Goal: Information Seeking & Learning: Learn about a topic

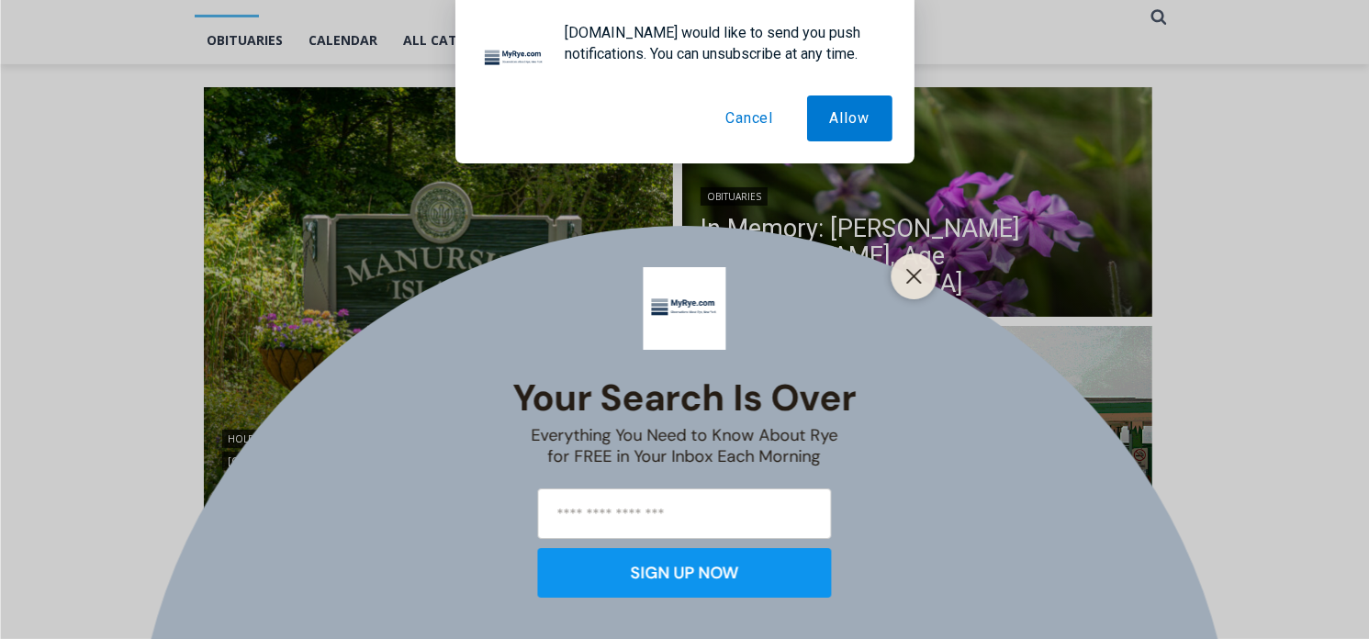
click at [742, 114] on button "Cancel" at bounding box center [749, 118] width 94 height 46
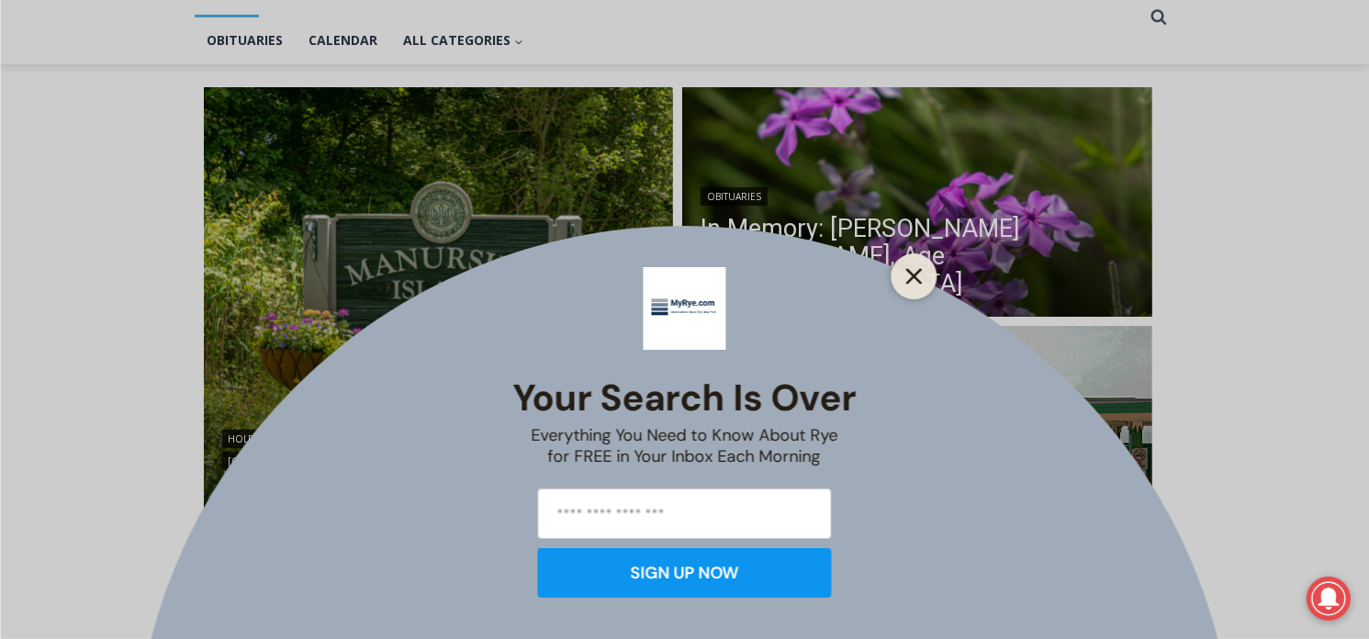
click at [923, 267] on button "Close" at bounding box center [915, 277] width 26 height 26
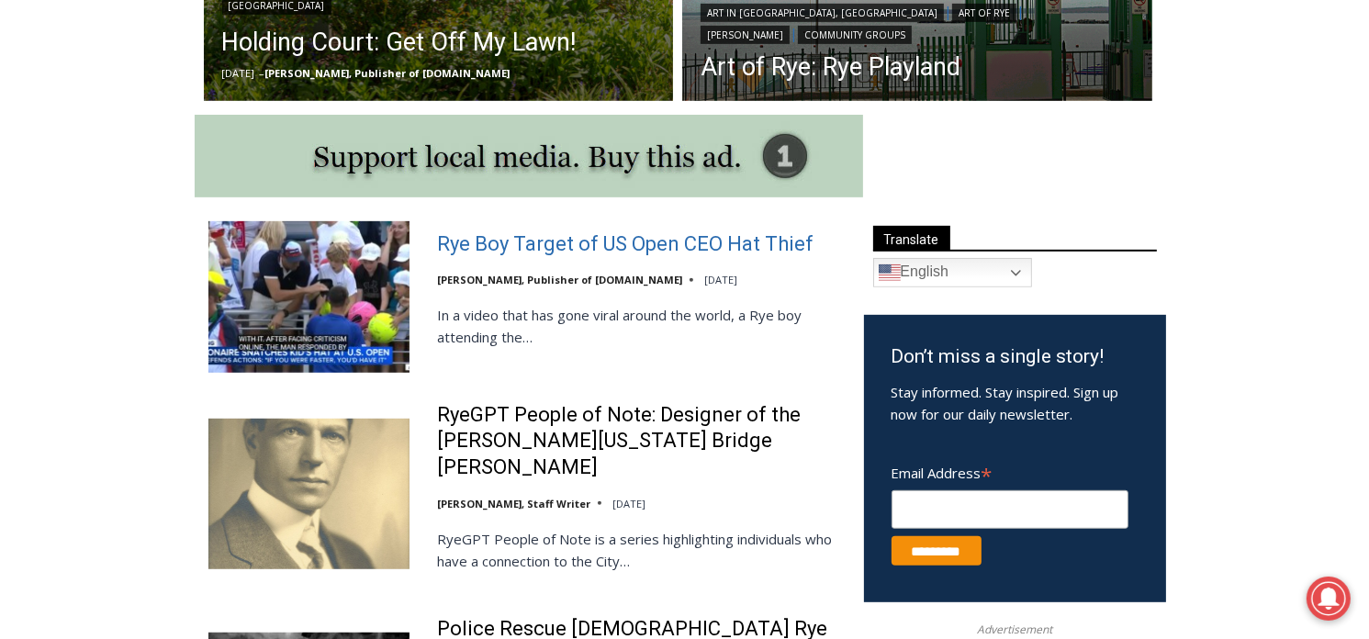
scroll to position [881, 0]
click at [496, 237] on link "Rye Boy Target of US Open CEO Hat Thief" at bounding box center [625, 244] width 376 height 27
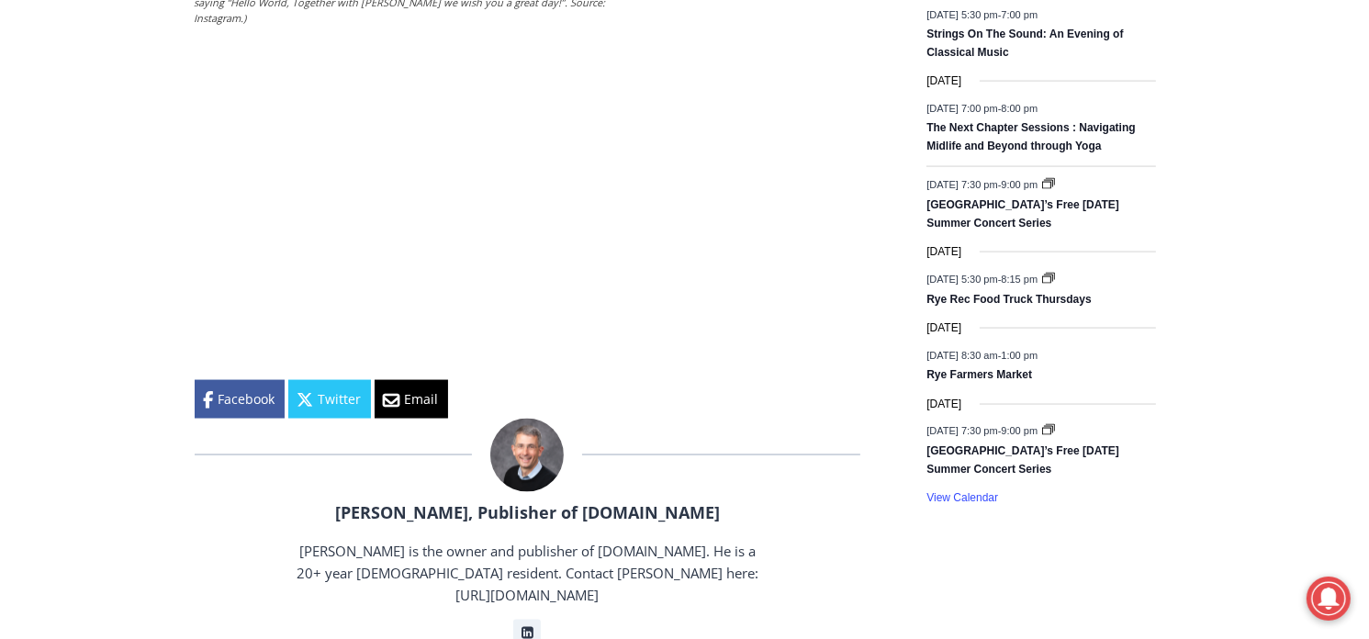
scroll to position [2847, 0]
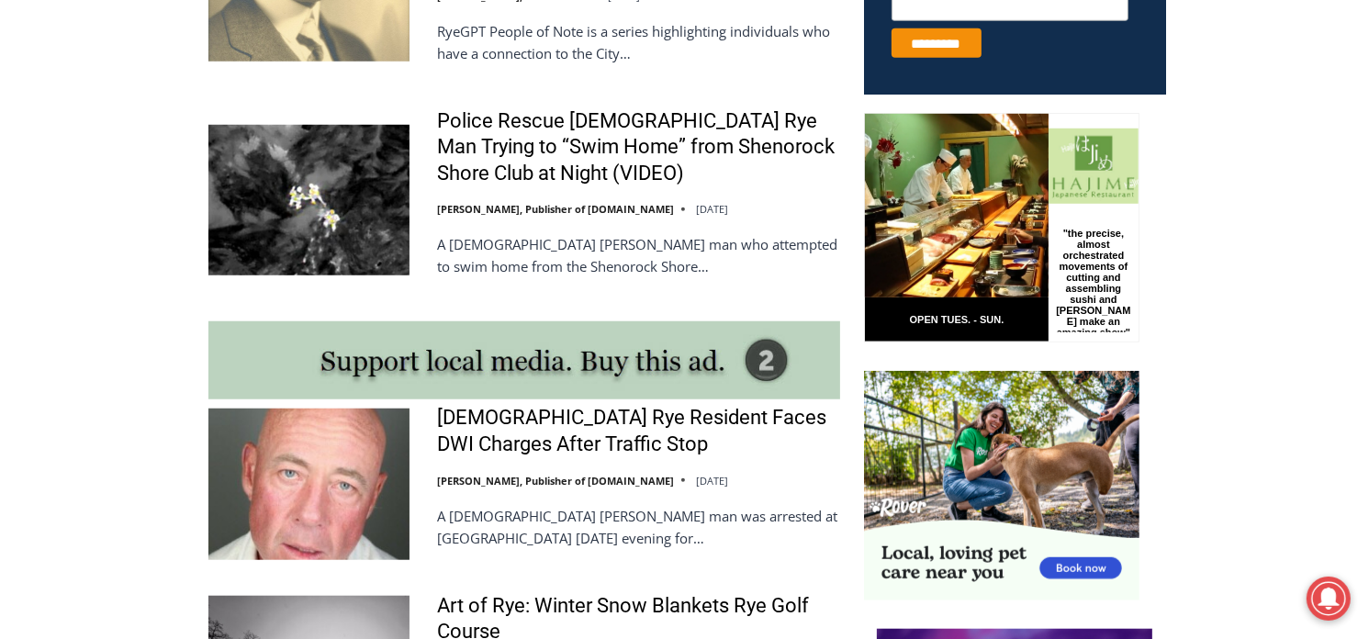
scroll to position [1432, 0]
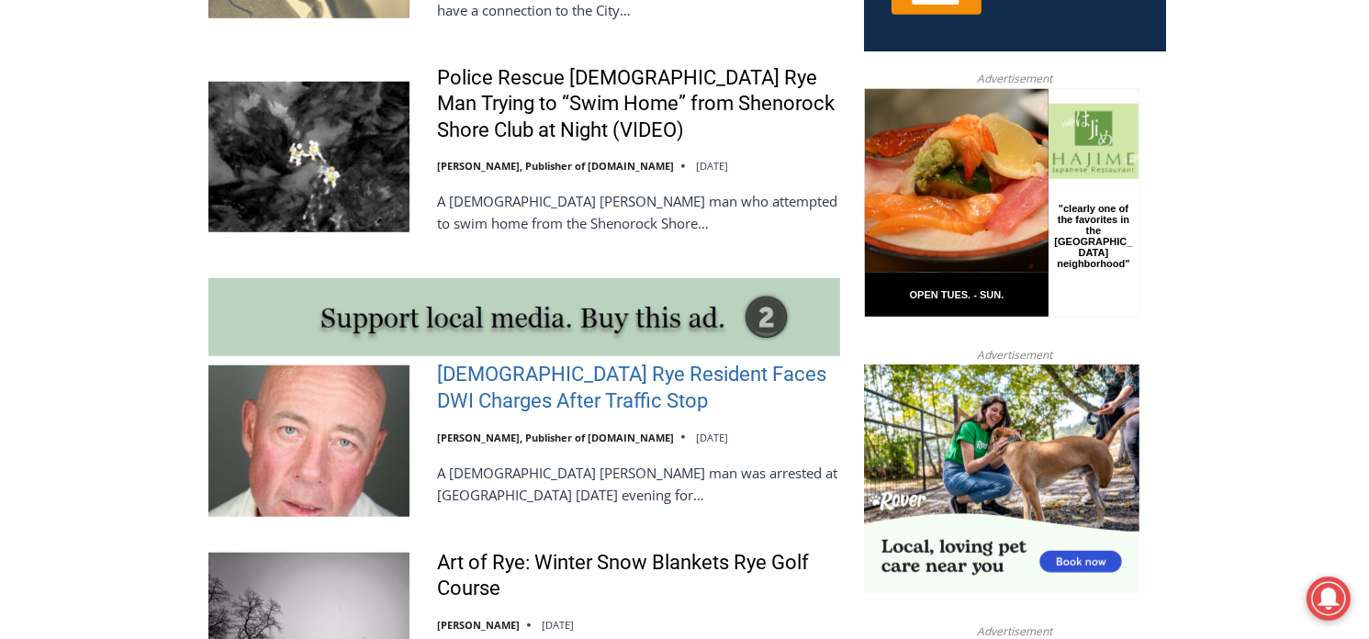
click at [478, 362] on link "56-Year-Old Rye Resident Faces DWI Charges After Traffic Stop" at bounding box center [638, 388] width 403 height 52
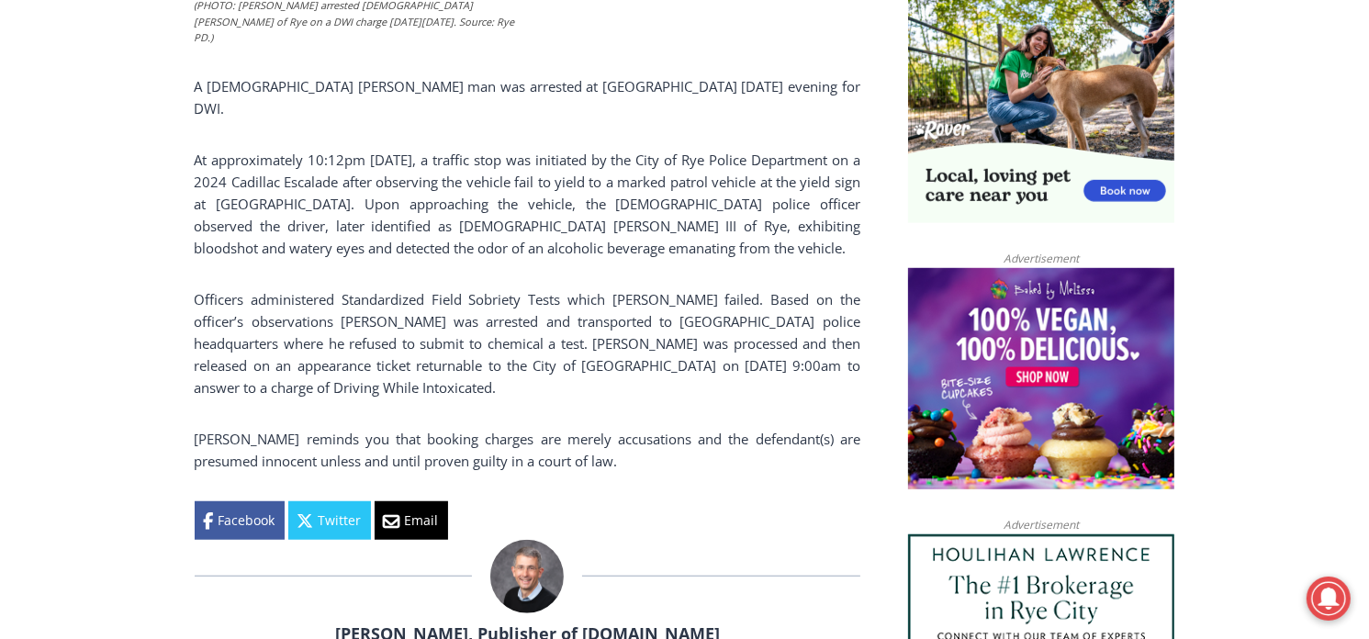
scroll to position [1252, 0]
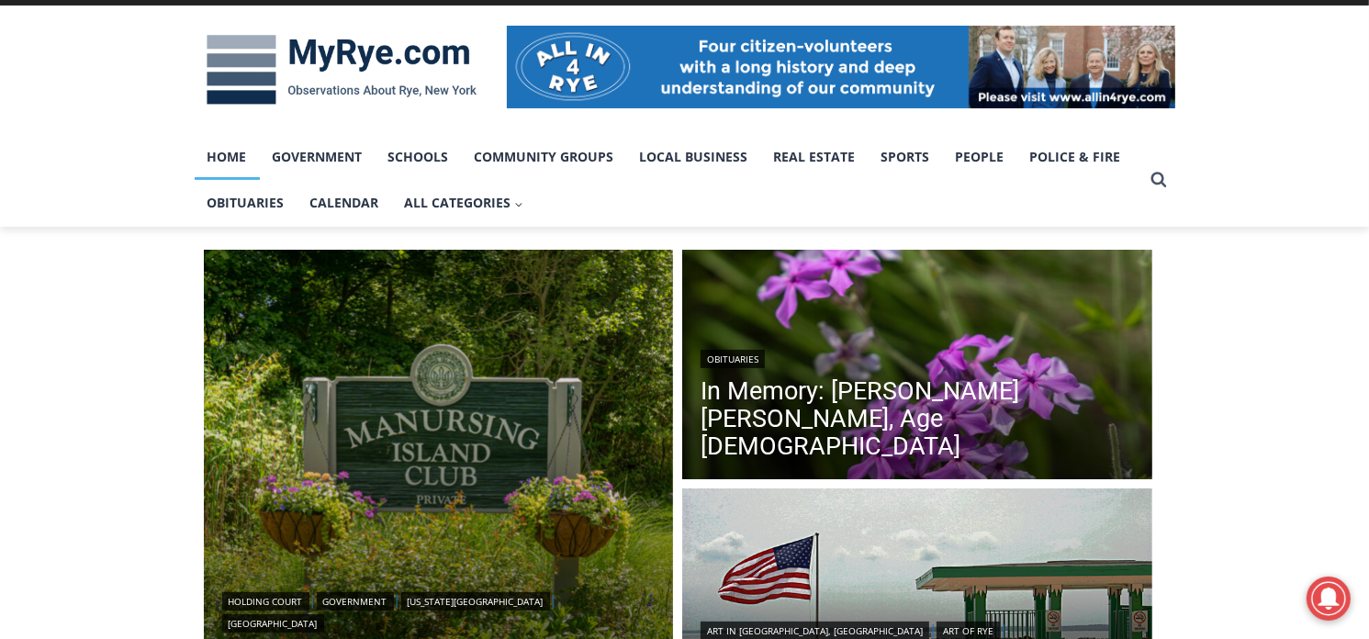
scroll to position [180, 0]
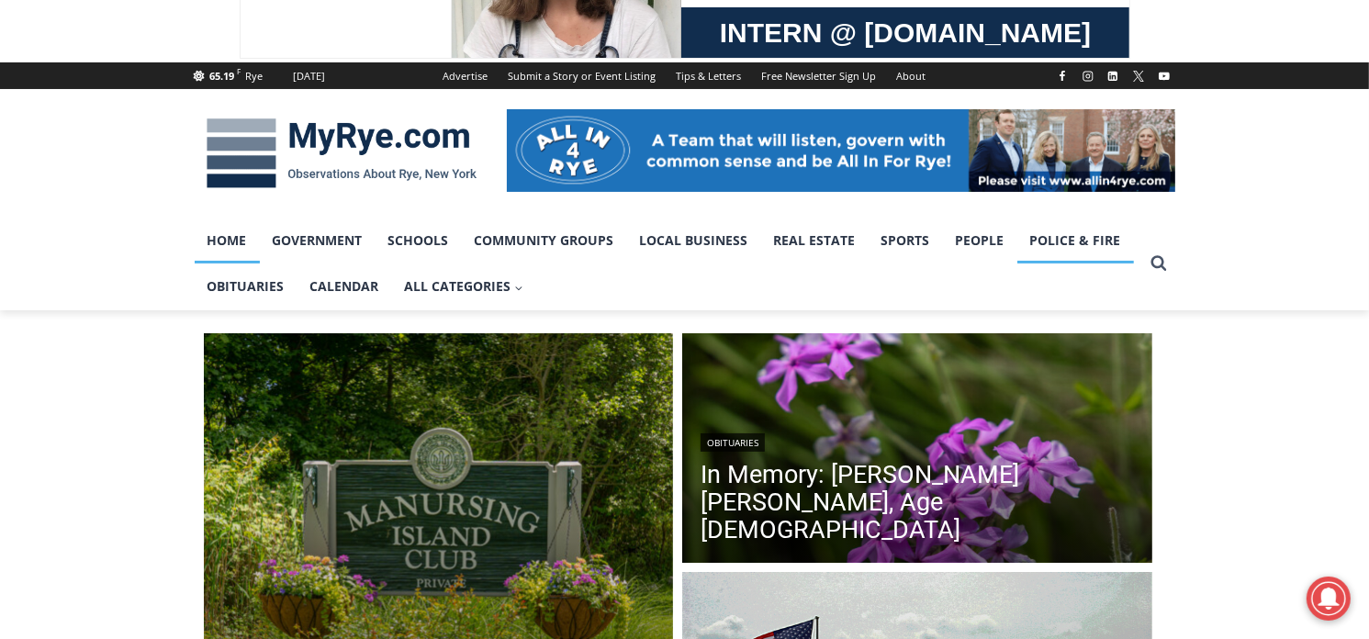
click at [1041, 233] on link "Police & Fire" at bounding box center [1075, 241] width 117 height 46
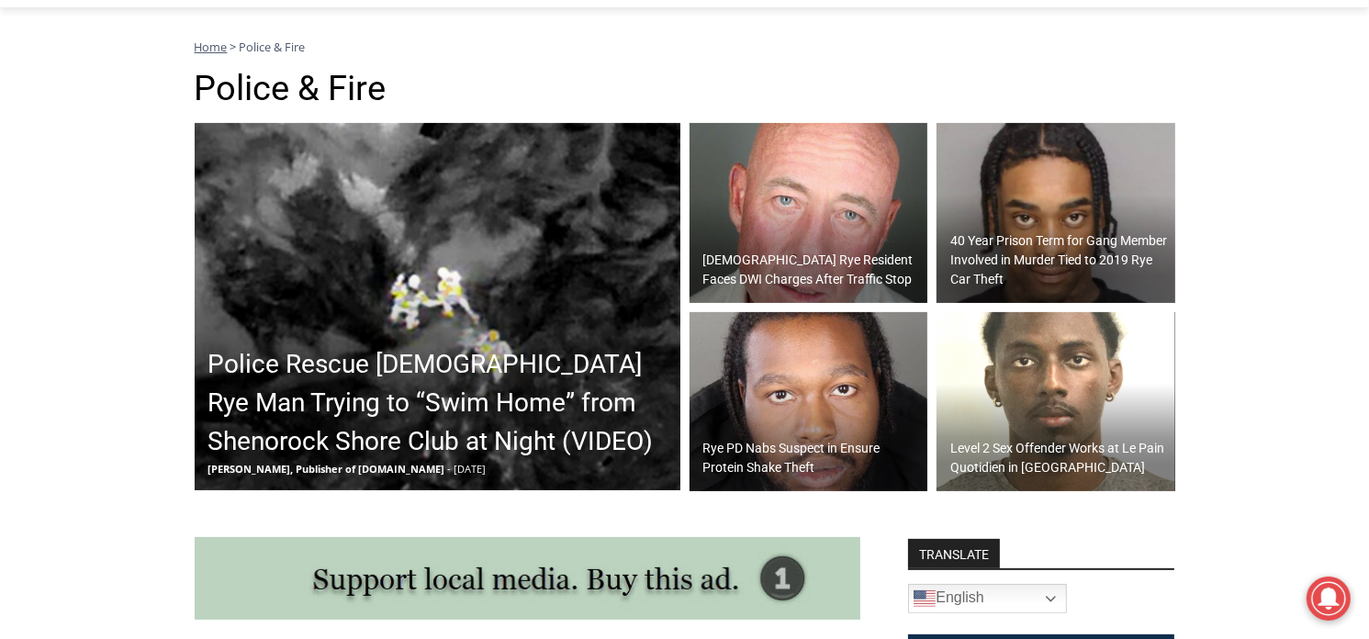
scroll to position [459, 0]
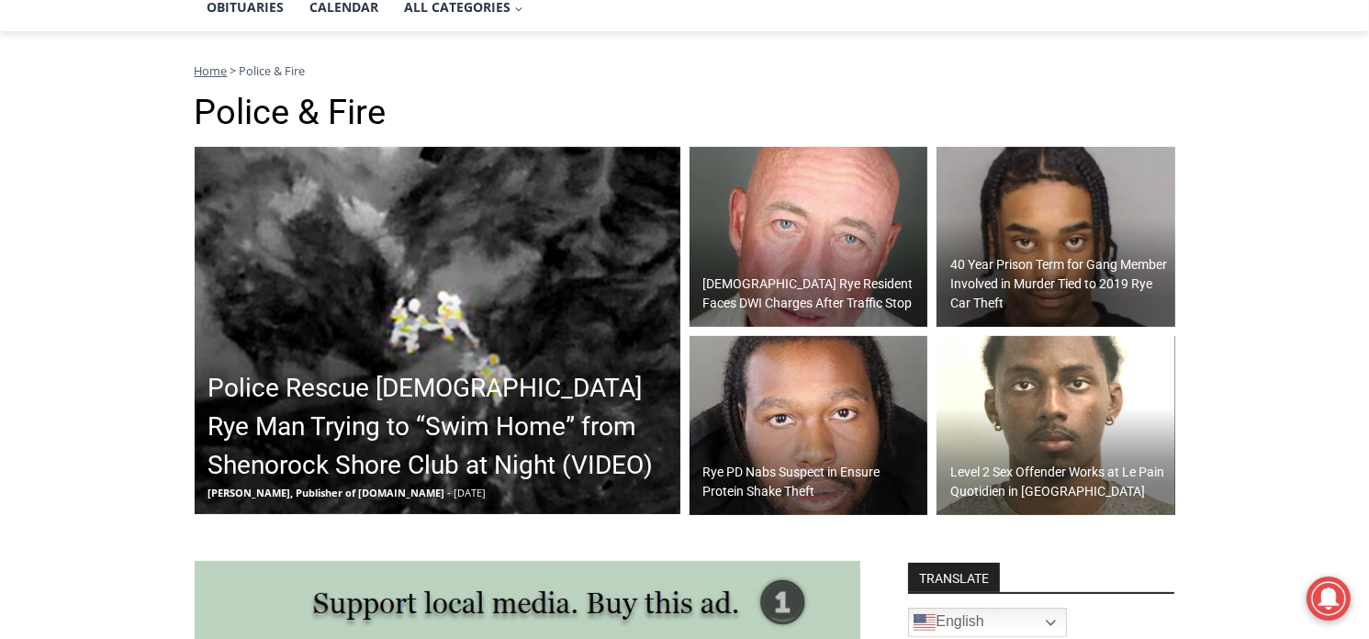
click at [409, 288] on img at bounding box center [438, 330] width 486 height 367
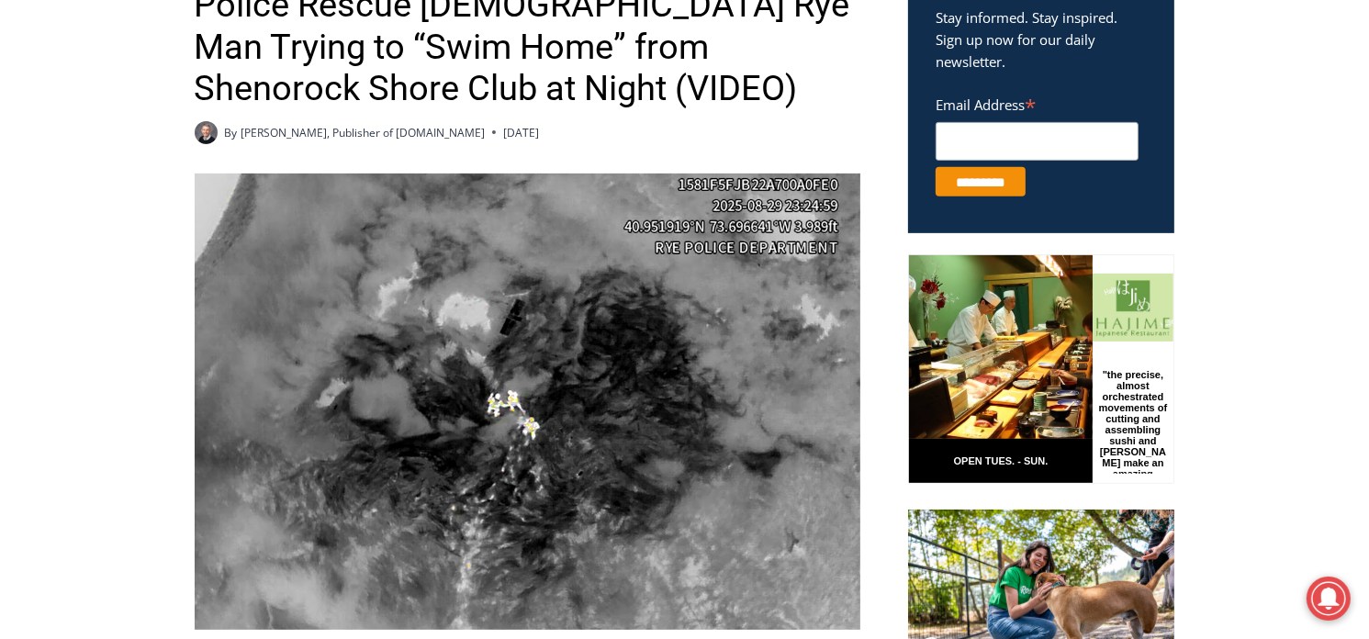
click at [454, 381] on img at bounding box center [528, 402] width 666 height 456
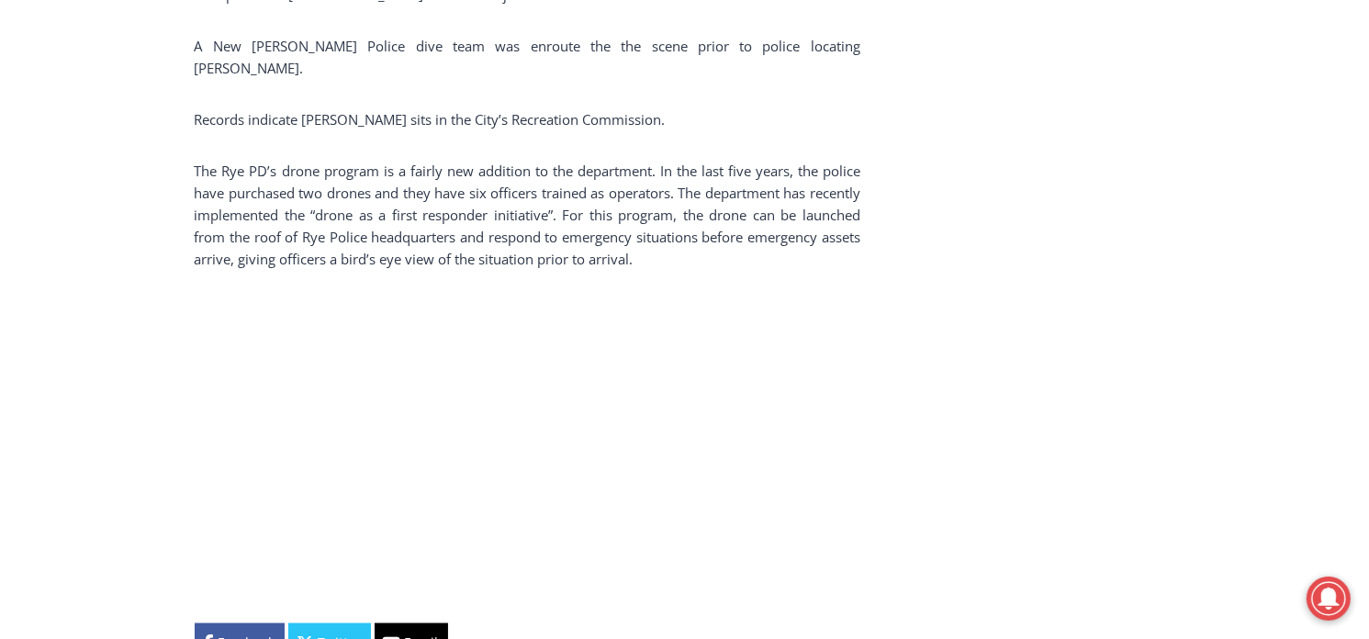
scroll to position [2534, 0]
